Goal: Find specific page/section: Find specific page/section

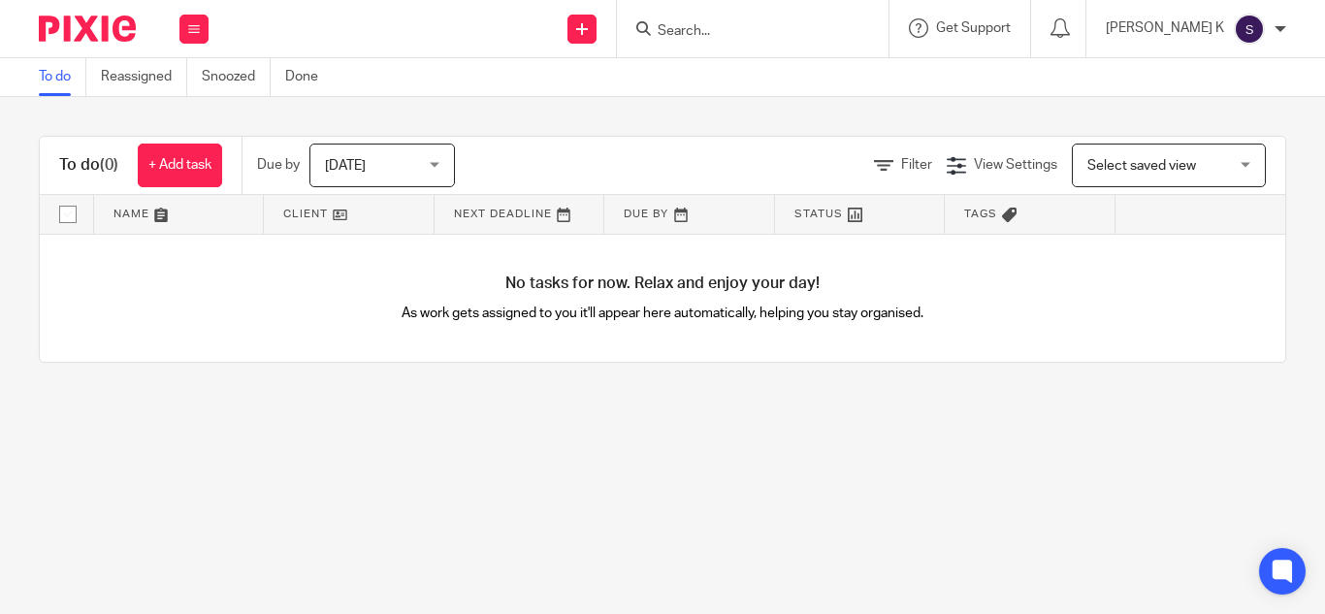
click at [748, 33] on input "Search" at bounding box center [743, 31] width 175 height 17
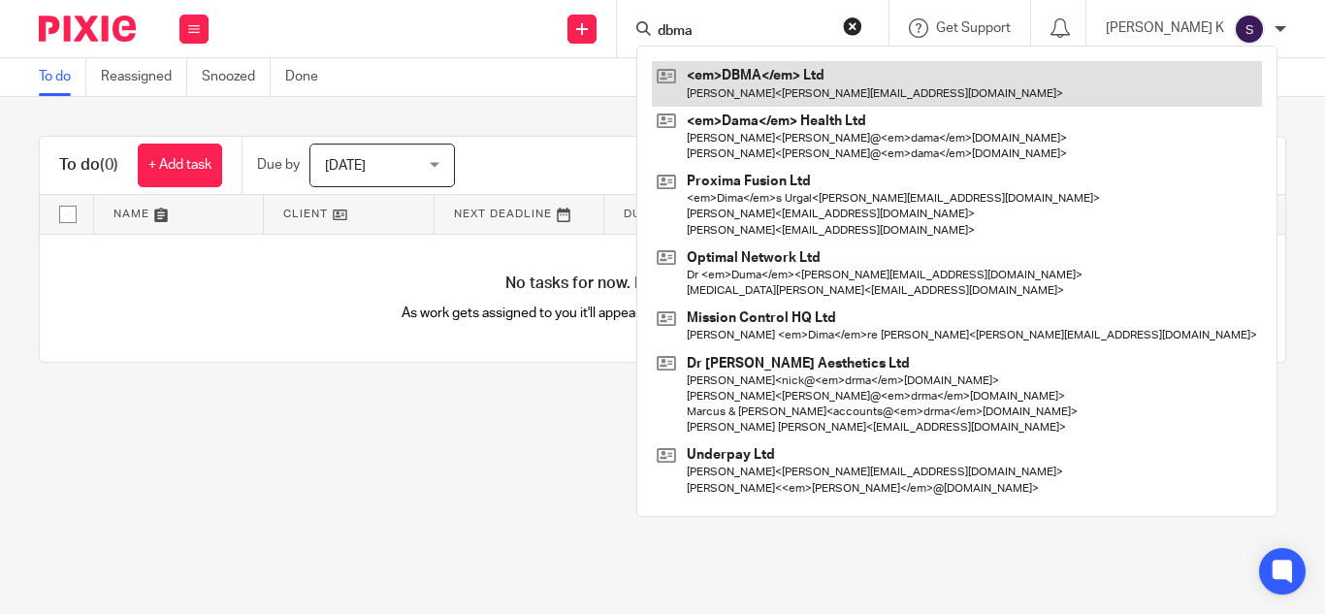
type input "dbma"
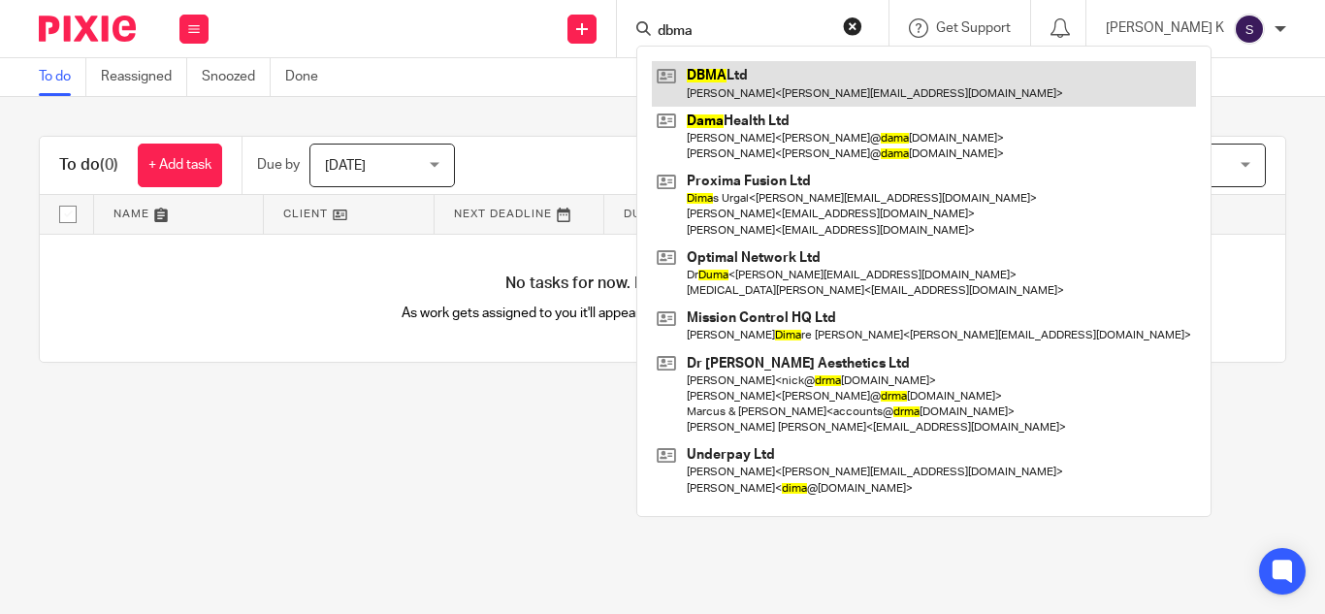
click at [868, 72] on link at bounding box center [924, 83] width 544 height 45
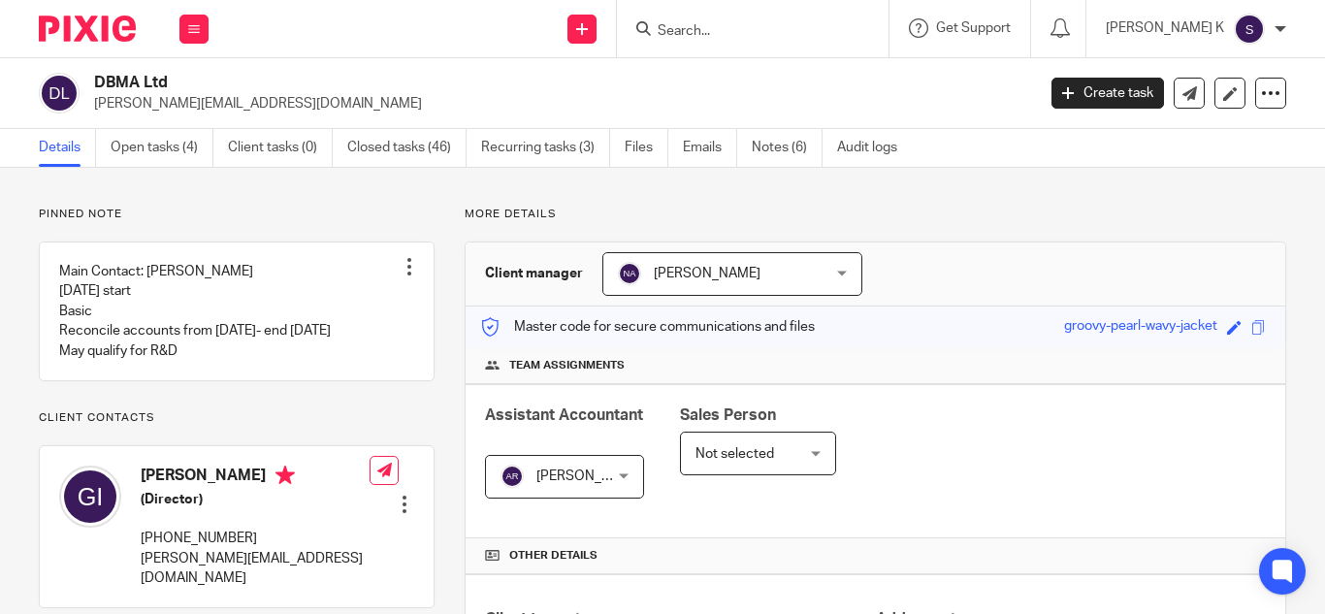
click at [765, 58] on div "DBMA Ltd [PERSON_NAME][EMAIL_ADDRESS][DOMAIN_NAME] Create task Update from Comp…" at bounding box center [662, 93] width 1325 height 71
click at [712, 143] on link "Emails" at bounding box center [710, 148] width 54 height 38
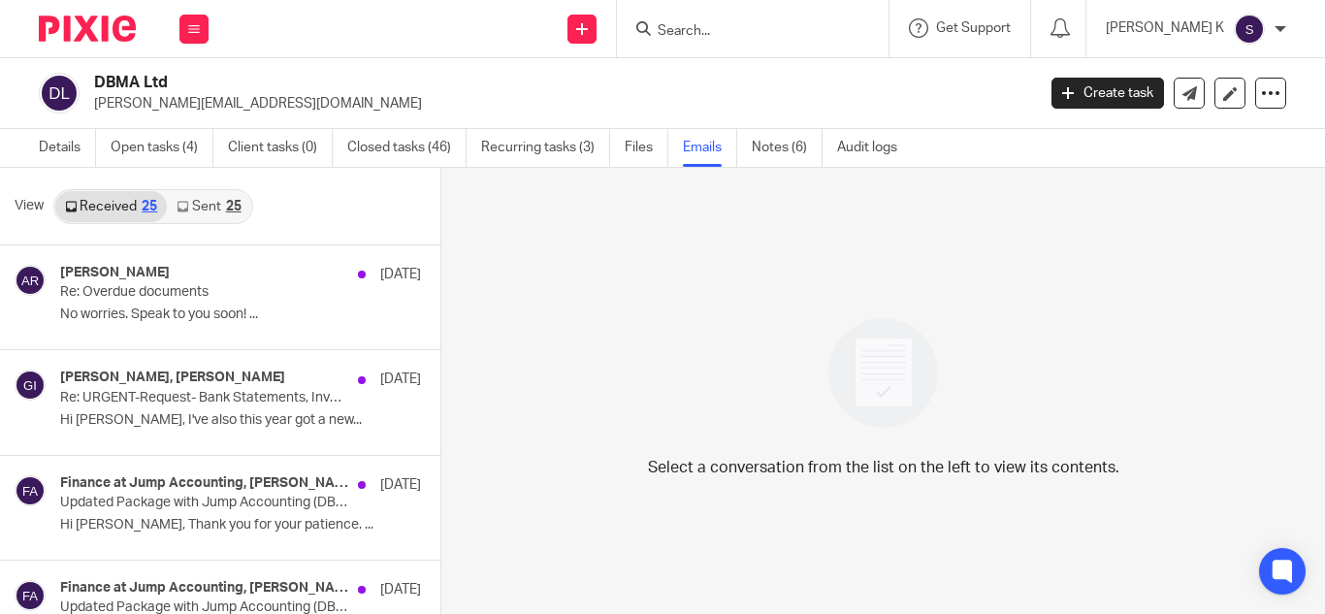
click at [615, 348] on div "Select a conversation from the list on the left to view its contents." at bounding box center [882, 392] width 883 height 449
click at [205, 208] on link "Sent 25" at bounding box center [208, 206] width 83 height 31
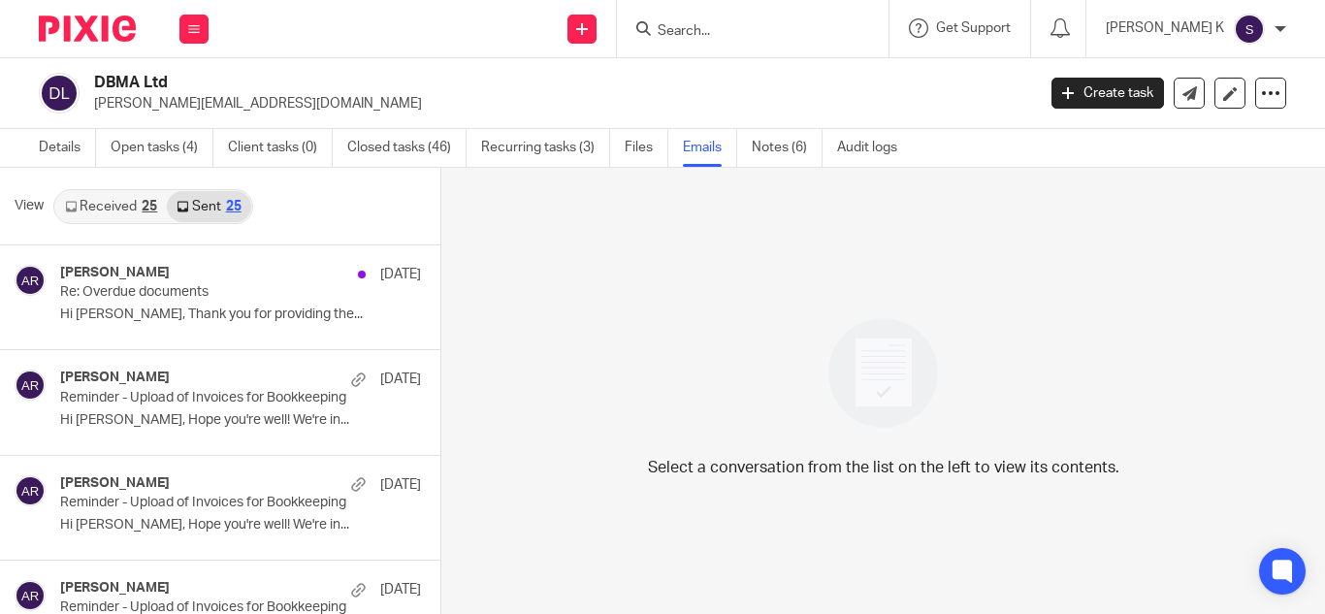
scroll to position [3, 0]
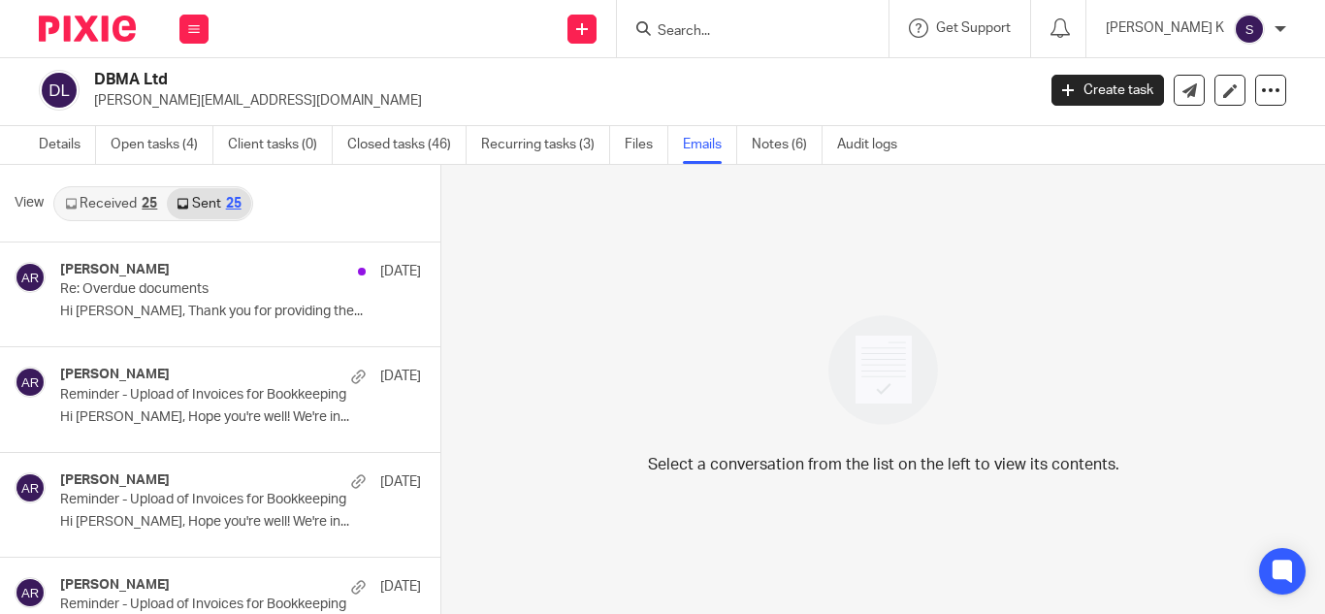
click at [205, 208] on link "Sent 25" at bounding box center [208, 203] width 83 height 31
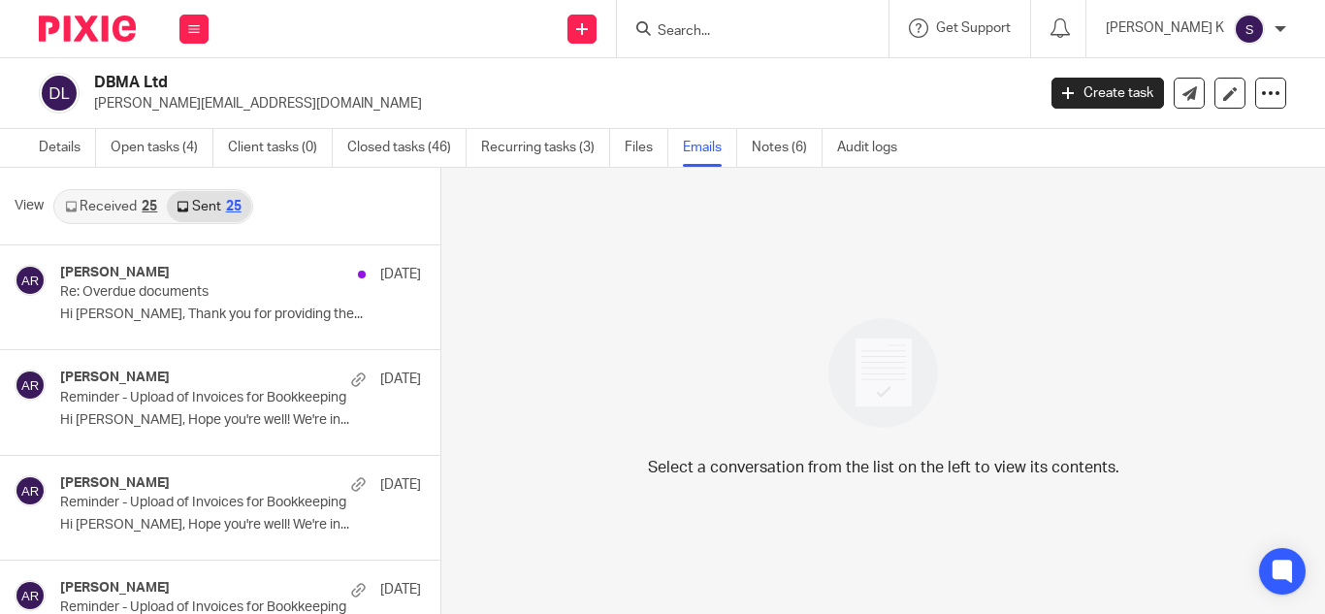
click at [115, 202] on link "Received 25" at bounding box center [111, 206] width 112 height 31
